Goal: Information Seeking & Learning: Find specific fact

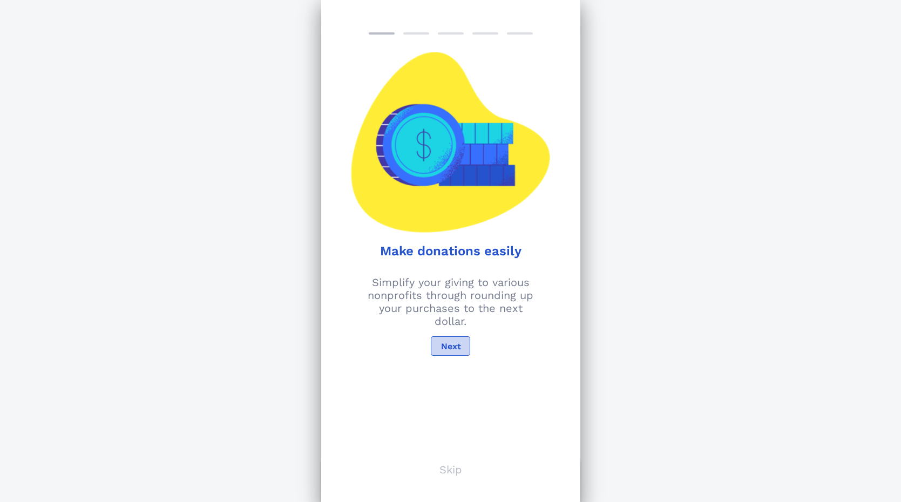
click at [460, 343] on span "Next" at bounding box center [450, 346] width 21 height 10
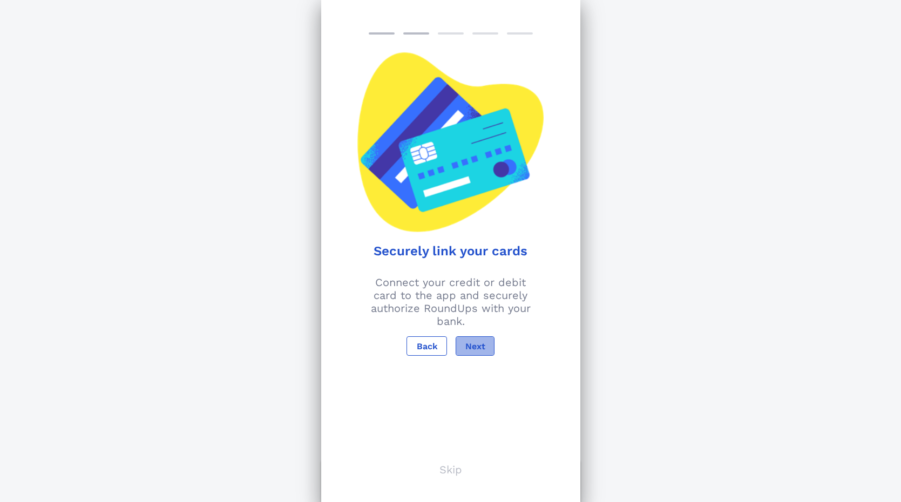
click at [472, 346] on span "Next" at bounding box center [475, 346] width 21 height 10
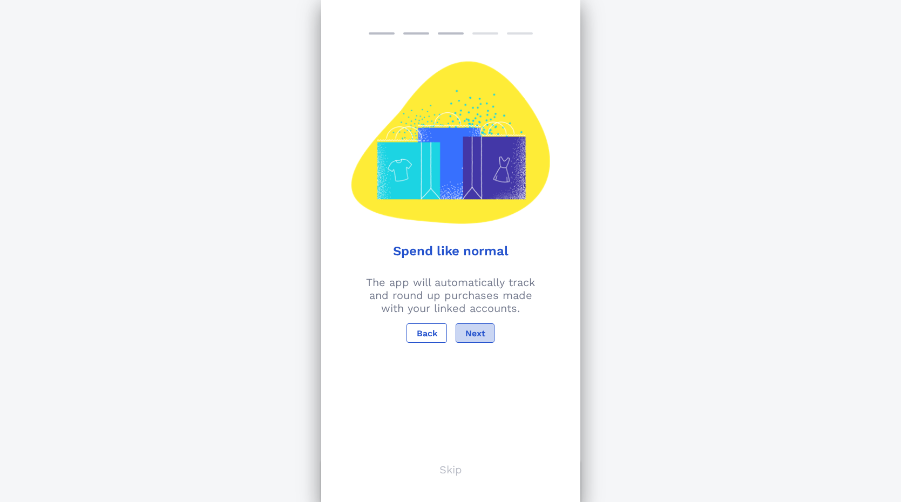
click at [472, 335] on span "Next" at bounding box center [475, 333] width 21 height 10
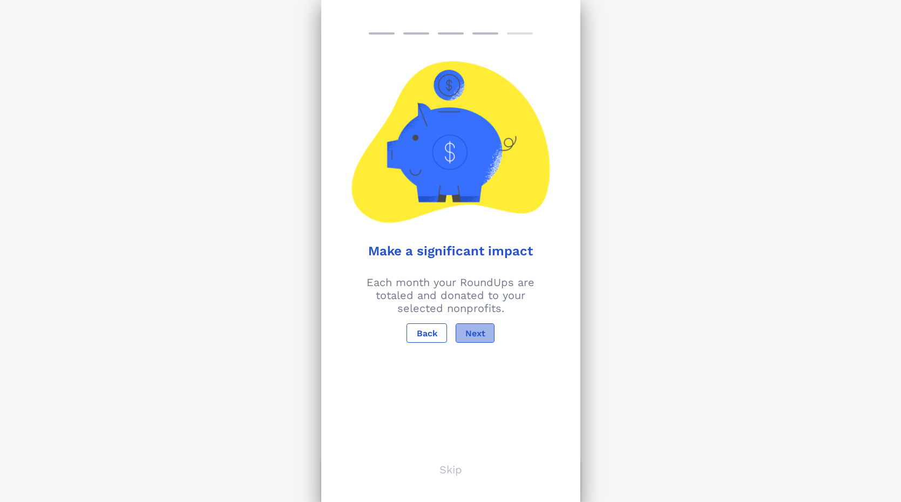
click at [472, 335] on span "Next" at bounding box center [475, 333] width 21 height 10
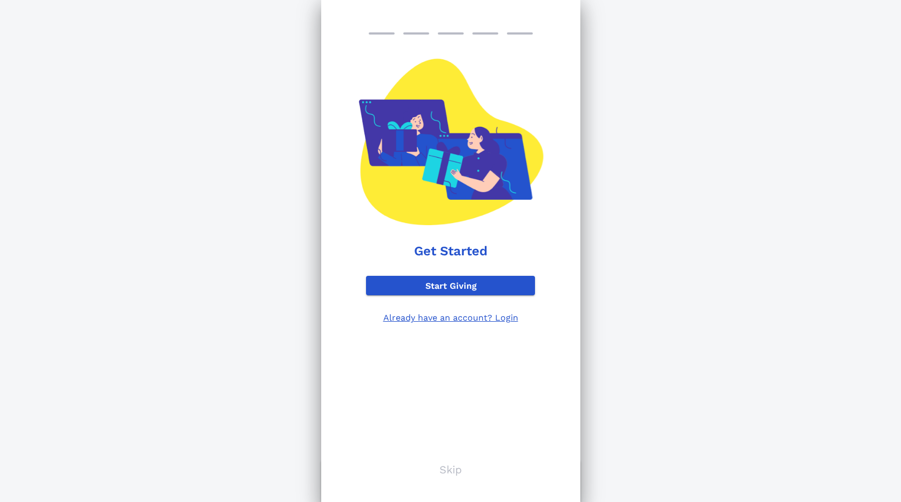
click at [456, 469] on p "Skip" at bounding box center [451, 469] width 23 height 13
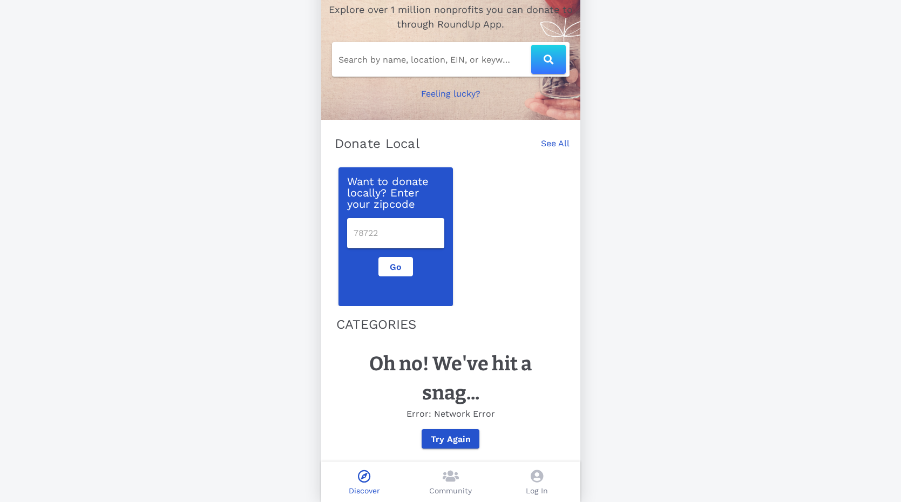
scroll to position [64, 0]
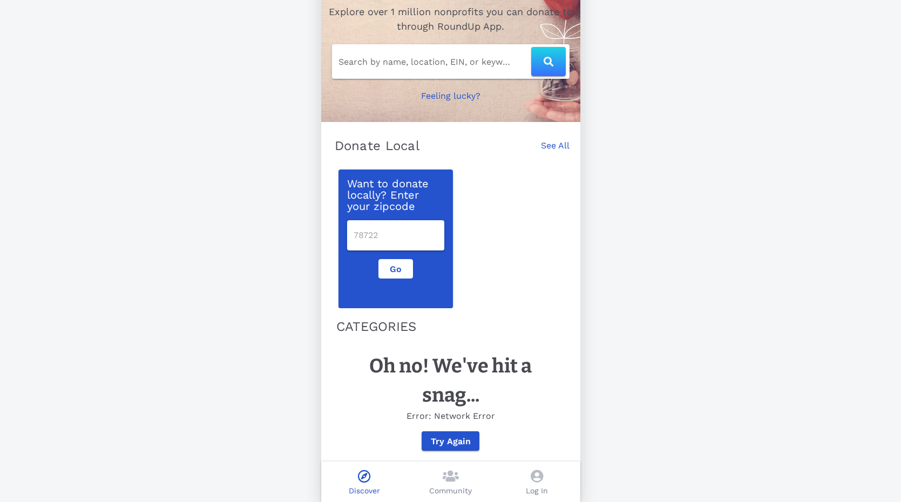
click at [538, 477] on icon at bounding box center [537, 476] width 12 height 13
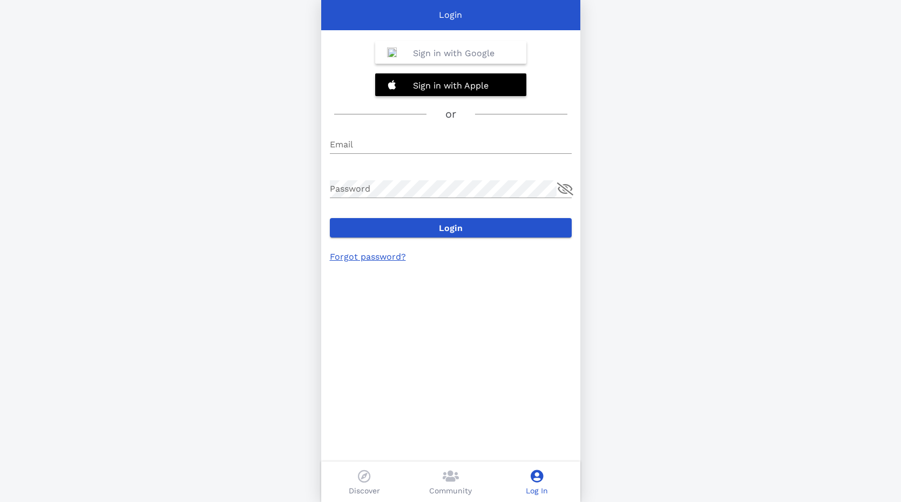
click at [449, 53] on b "Sign in with Google" at bounding box center [454, 53] width 82 height 10
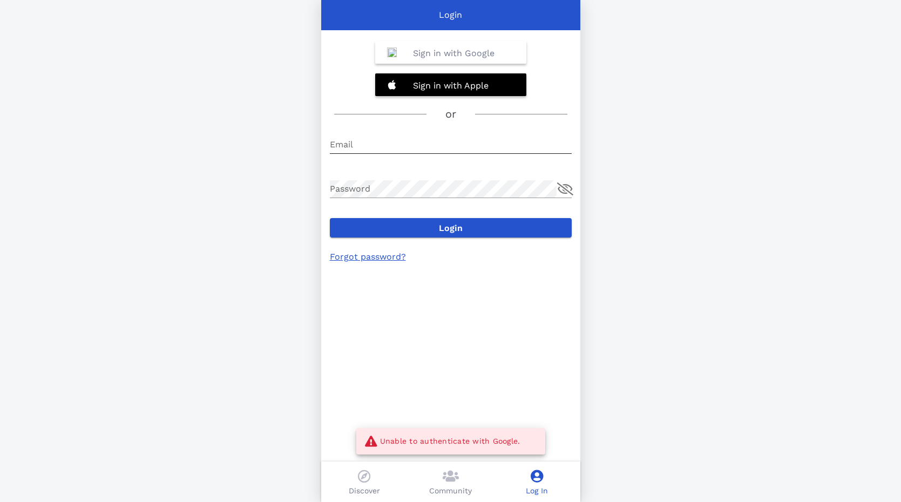
click at [448, 144] on input "Email" at bounding box center [451, 144] width 242 height 17
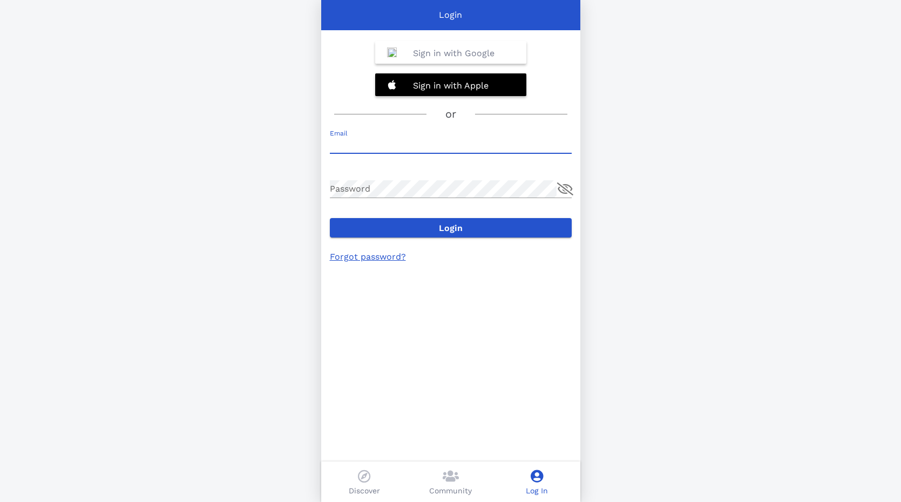
drag, startPoint x: 503, startPoint y: 386, endPoint x: 489, endPoint y: 371, distance: 20.6
click at [502, 386] on div "Sign in with Google Sign in with Apple or Email Password Login Forgot password?" at bounding box center [450, 251] width 259 height 502
click at [382, 258] on link "Forgot password?" at bounding box center [368, 257] width 76 height 10
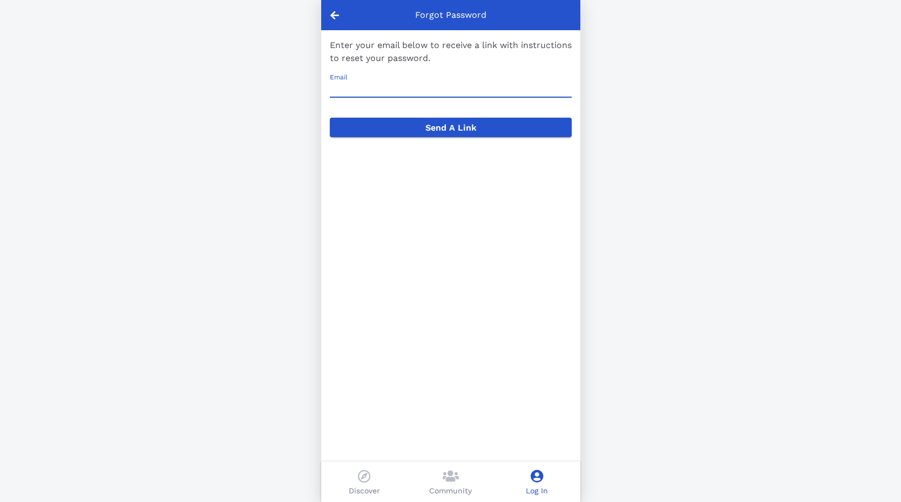
click at [435, 87] on input "Email" at bounding box center [451, 88] width 242 height 17
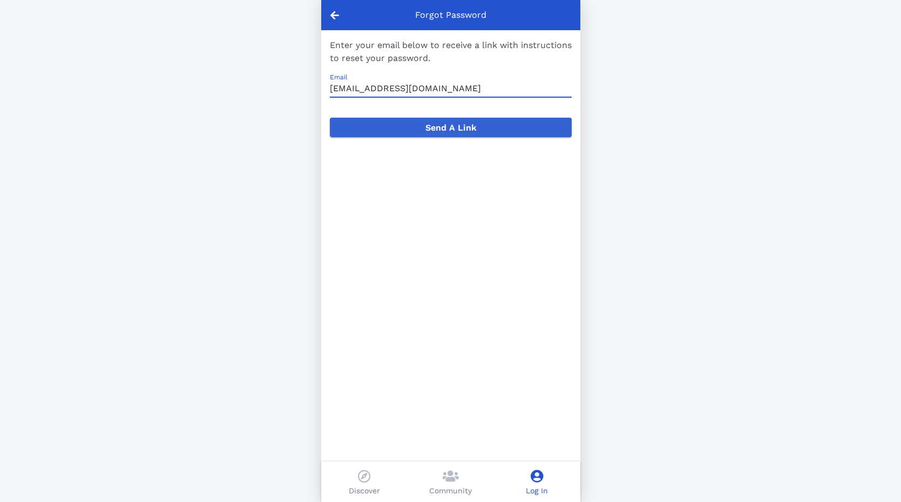
type input "slusscarl@gmail.com"
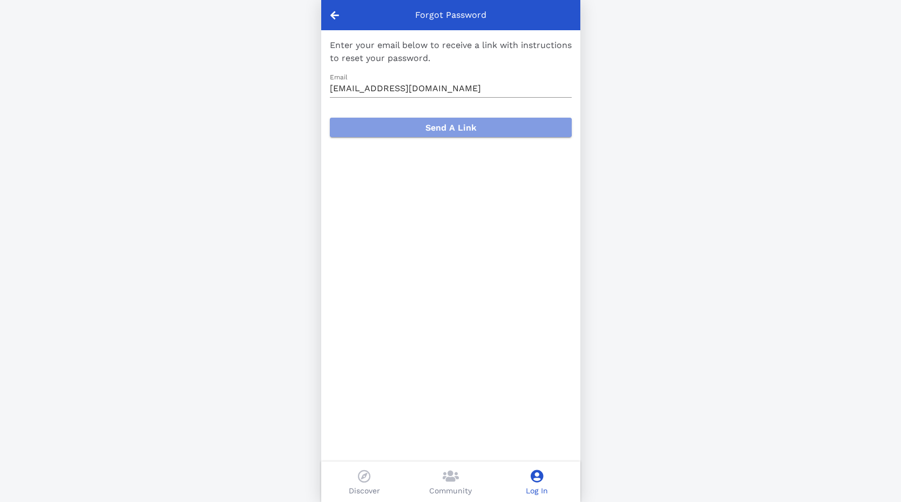
click at [455, 130] on span "Send A Link" at bounding box center [451, 128] width 225 height 10
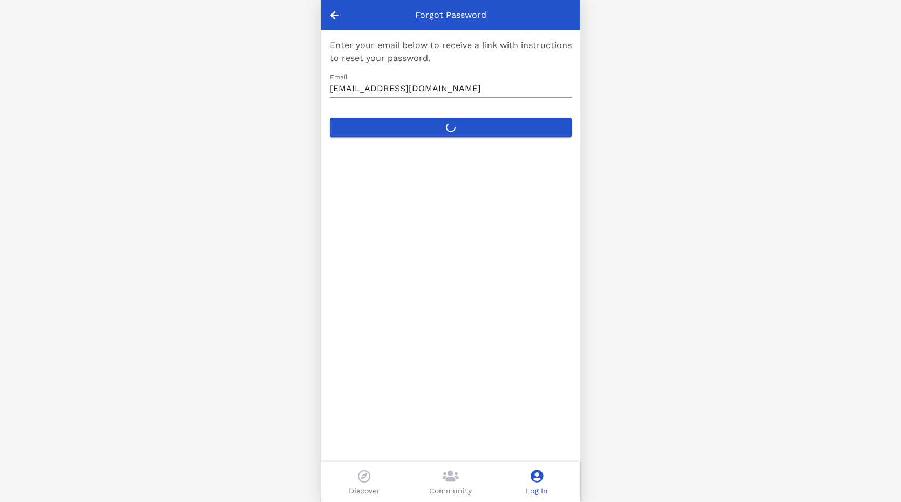
click at [453, 130] on label "Send A Link" at bounding box center [451, 127] width 242 height 19
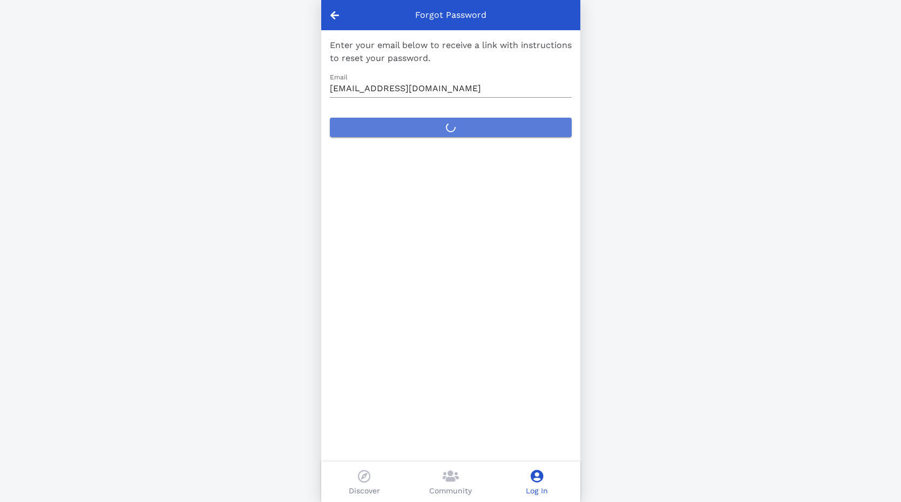
click at [453, 130] on button "Send A Link" at bounding box center [451, 127] width 242 height 19
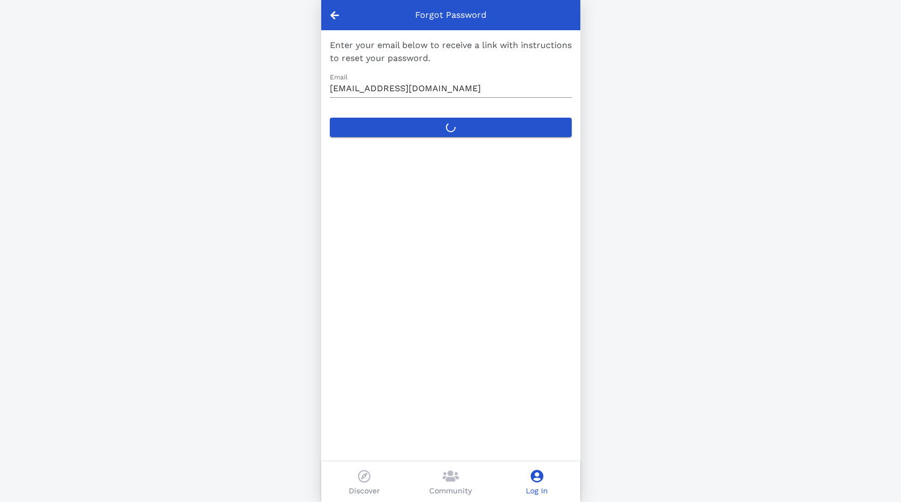
click at [543, 476] on div "Log In" at bounding box center [537, 482] width 86 height 41
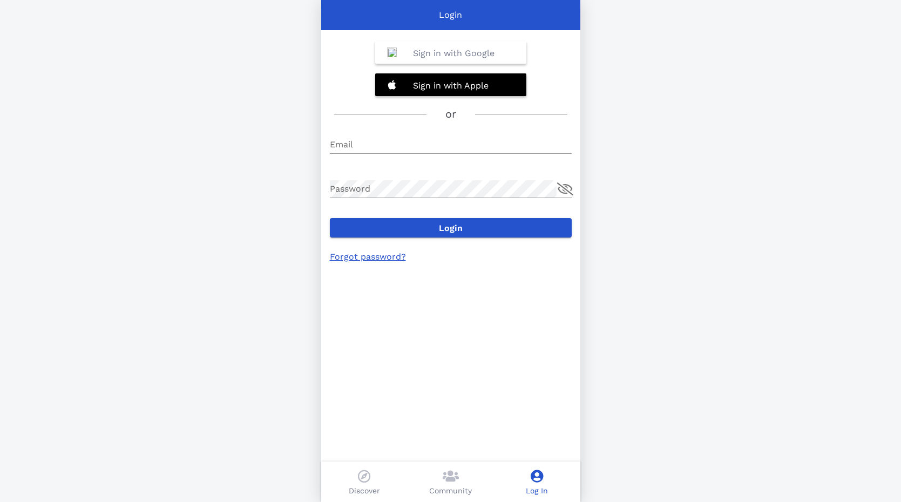
click at [437, 56] on b "Sign in with Google" at bounding box center [454, 53] width 82 height 10
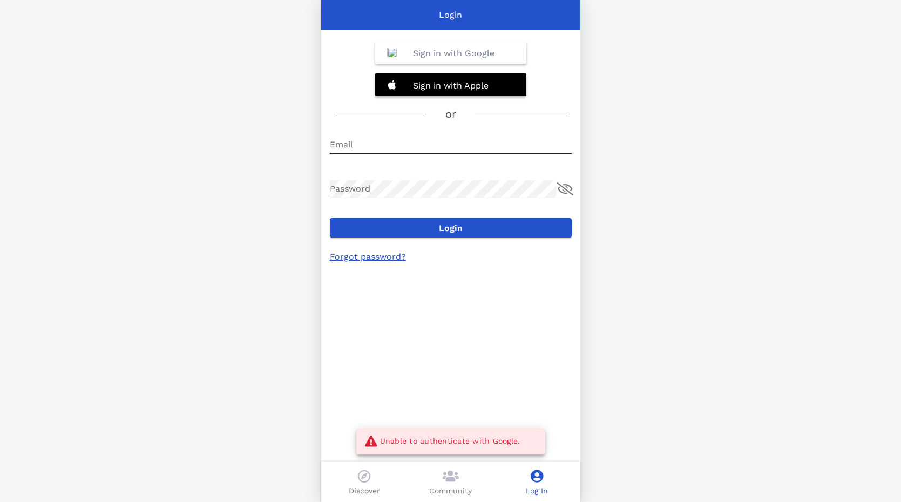
click at [376, 146] on input "Email" at bounding box center [451, 144] width 242 height 17
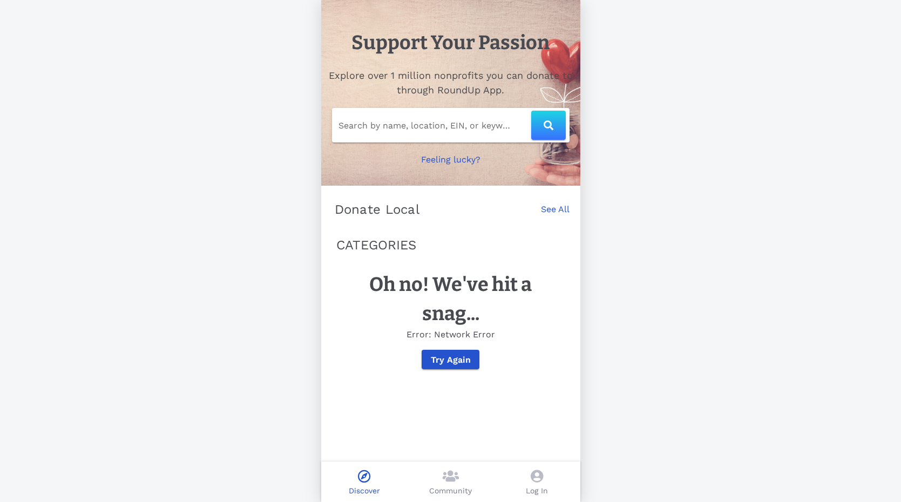
click at [435, 125] on input "Search by name, location, EIN, or keyword" at bounding box center [435, 125] width 193 height 17
type input "Accessible Hope International"
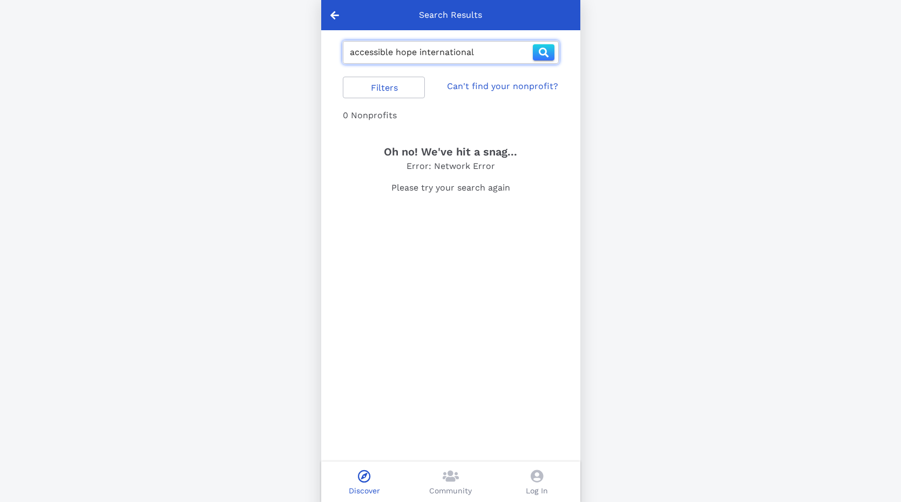
drag, startPoint x: 488, startPoint y: 52, endPoint x: 161, endPoint y: 46, distance: 326.8
click at [161, 46] on div "Search Results accessible hope international Filters Can't find your nonprofit?…" at bounding box center [450, 273] width 901 height 547
click at [547, 49] on icon "button" at bounding box center [544, 53] width 10 height 10
click at [420, 56] on input "AHI" at bounding box center [441, 52] width 183 height 17
type input "Accessible Hope"
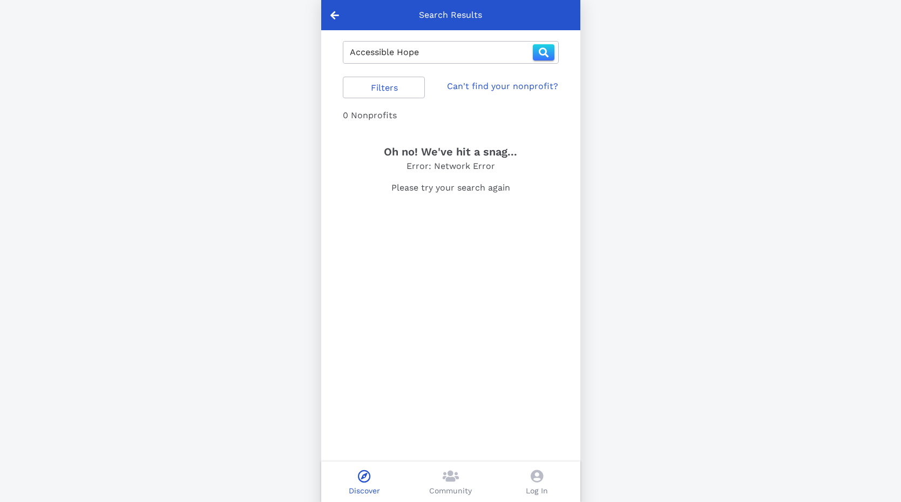
click at [545, 484] on div "Log In" at bounding box center [537, 482] width 86 height 41
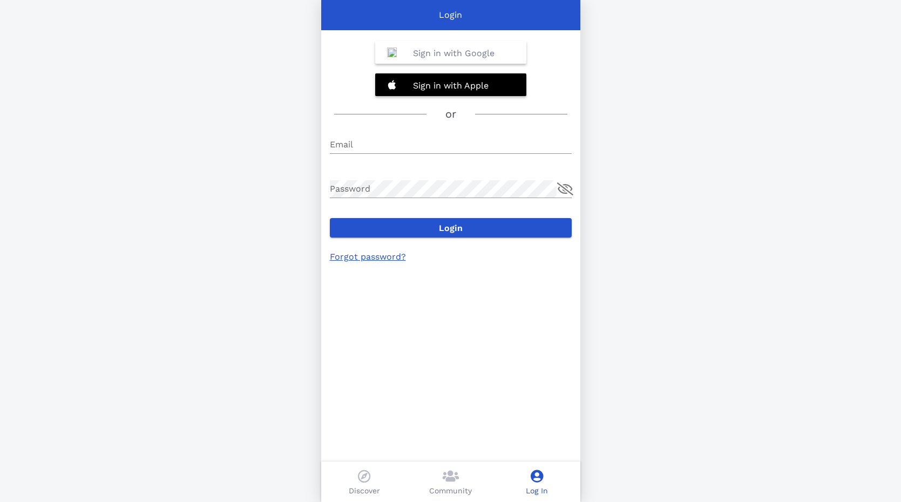
click at [389, 258] on link "Forgot password?" at bounding box center [368, 257] width 76 height 10
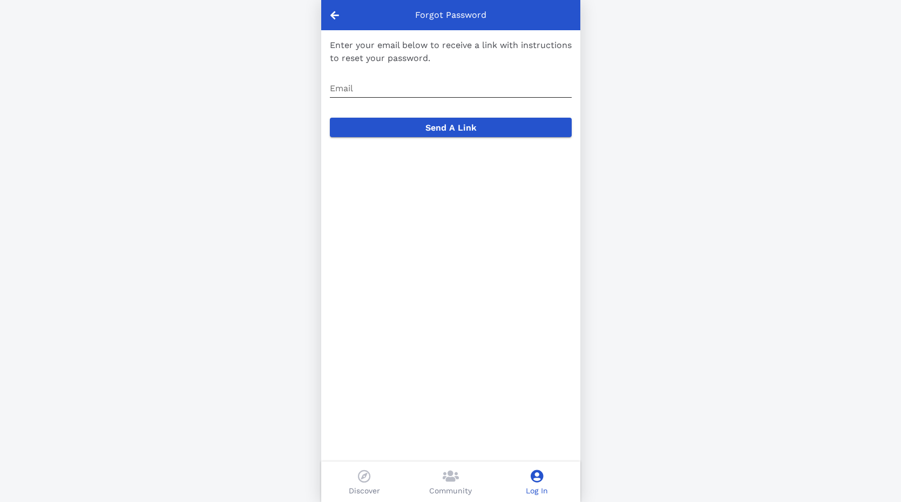
click at [436, 86] on input "Email" at bounding box center [451, 88] width 242 height 17
type input "slusscarl@gmail.com"
click at [330, 118] on button "Send A Link" at bounding box center [451, 127] width 242 height 19
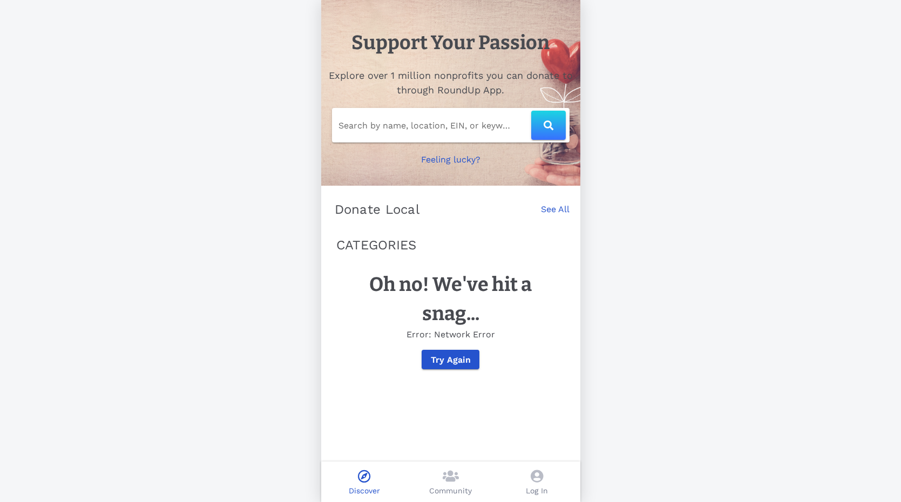
click at [448, 127] on input "Search by name, location, EIN, or keyword" at bounding box center [435, 125] width 193 height 17
click at [548, 118] on button "button" at bounding box center [548, 125] width 35 height 29
type input "270571060"
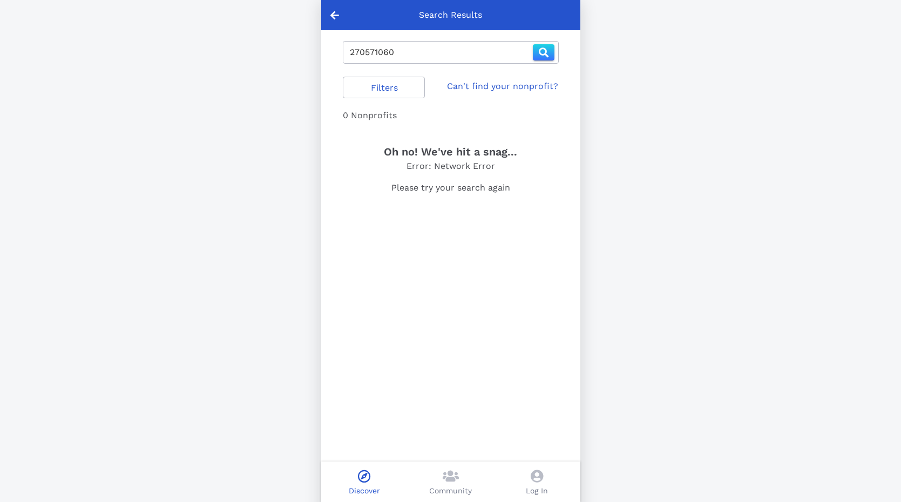
click at [461, 482] on div "Community" at bounding box center [451, 482] width 86 height 41
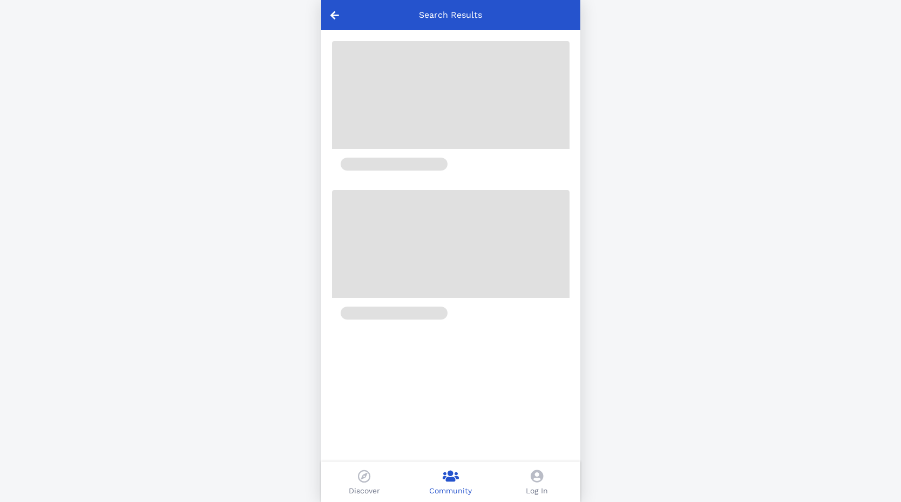
click at [537, 481] on icon at bounding box center [537, 476] width 12 height 13
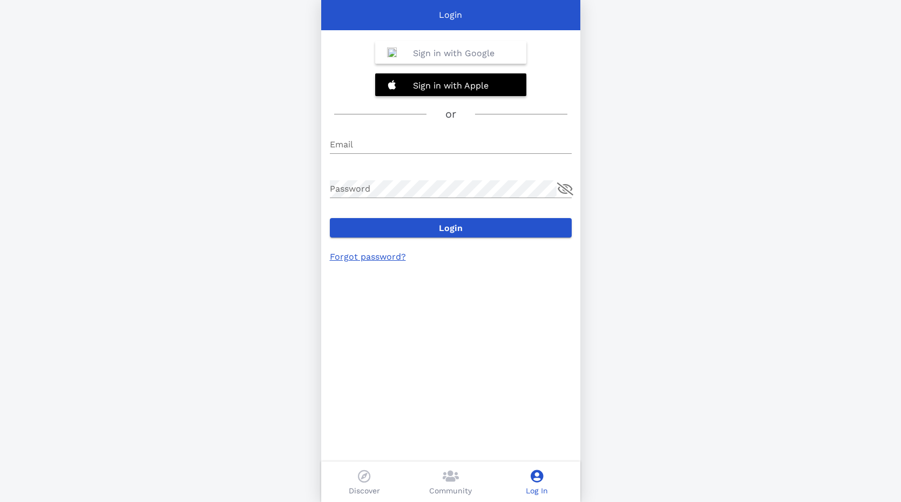
click at [362, 479] on icon at bounding box center [364, 476] width 12 height 13
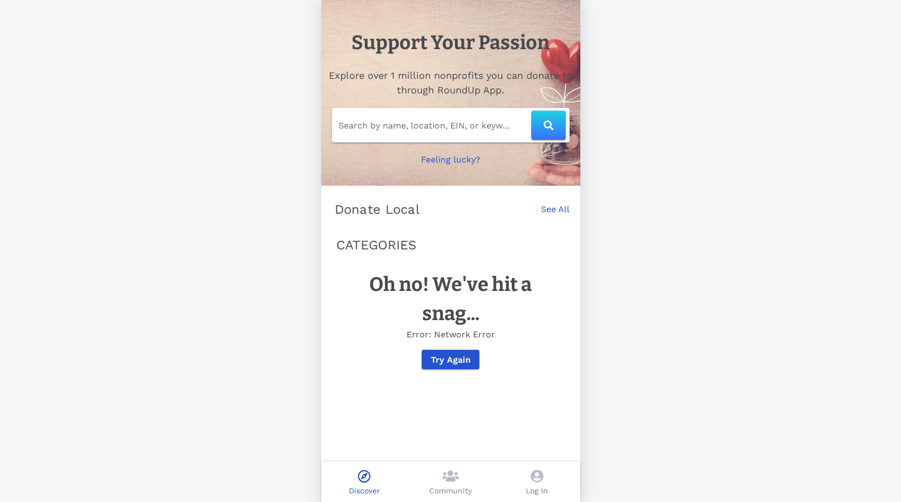
click at [446, 481] on icon at bounding box center [451, 476] width 16 height 13
click at [539, 480] on icon at bounding box center [537, 476] width 12 height 13
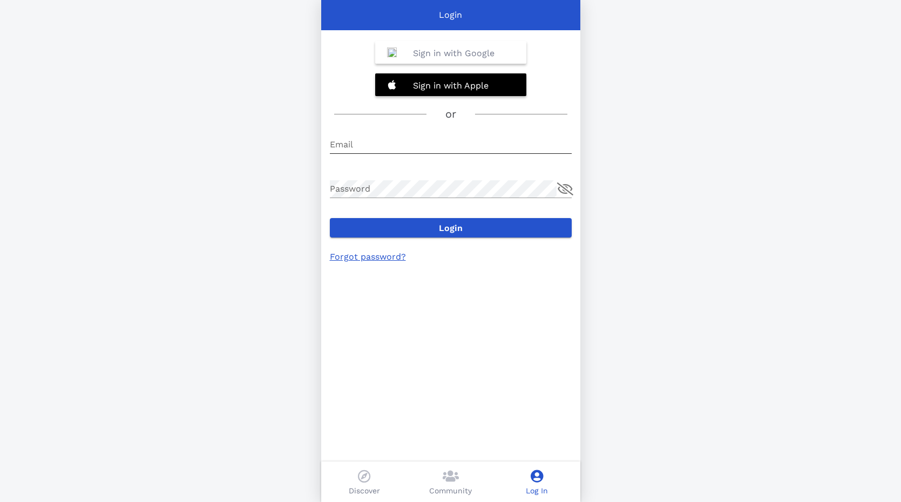
click at [446, 140] on input "Email" at bounding box center [451, 144] width 242 height 17
